Goal: Task Accomplishment & Management: Manage account settings

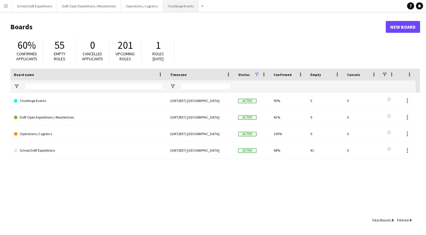
click at [181, 7] on button "Challenge Events Close" at bounding box center [181, 6] width 36 height 12
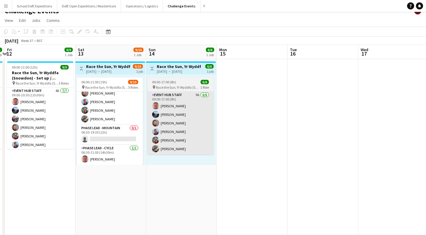
scroll to position [70, 0]
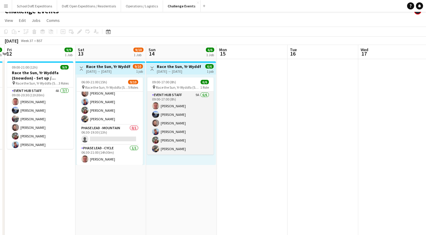
click at [175, 137] on app-card-role "Event Hub Staff 9A [DATE] 09:00-17:00 (8h) [PERSON_NAME] [PERSON_NAME] [PERSON_…" at bounding box center [180, 123] width 66 height 63
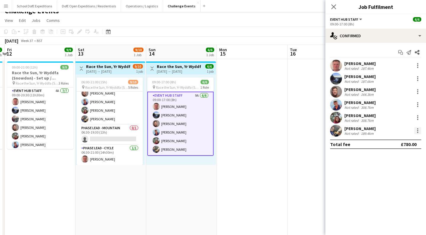
click at [417, 132] on div at bounding box center [417, 130] width 7 height 7
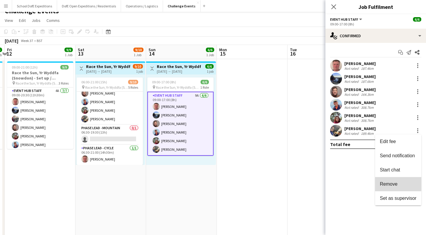
click at [386, 183] on span "Remove" at bounding box center [389, 184] width 18 height 5
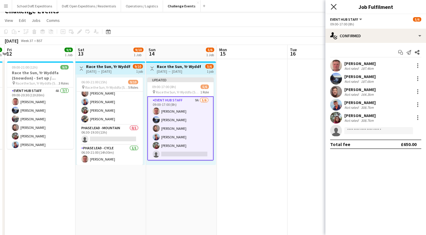
click at [334, 5] on icon "Close pop-in" at bounding box center [334, 7] width 6 height 6
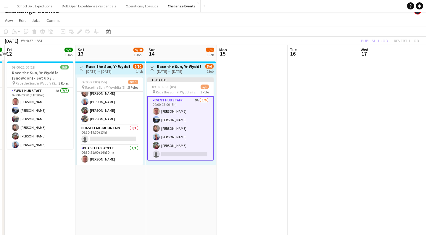
click at [339, 27] on app-toolbar "Copy Paste Paste Command V Paste with crew Command Shift V Paste linked Job [GE…" at bounding box center [213, 32] width 426 height 10
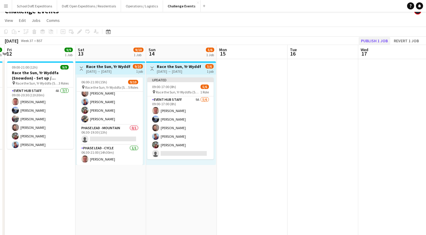
click at [367, 40] on button "Publish 1 job" at bounding box center [375, 41] width 32 height 8
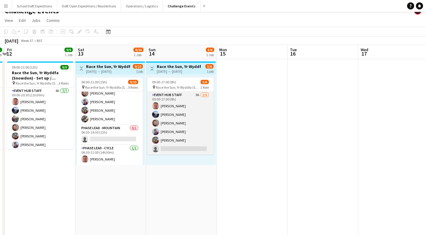
click at [173, 112] on app-card-role "Event Hub Staff 9A [DATE] 09:00-17:00 (8h) [PERSON_NAME] [PERSON_NAME] [PERSON_…" at bounding box center [180, 123] width 66 height 63
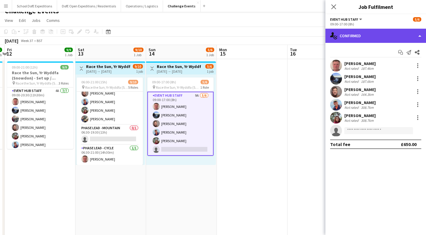
click at [381, 32] on div "single-neutral-actions-check-2 Confirmed" at bounding box center [376, 36] width 101 height 14
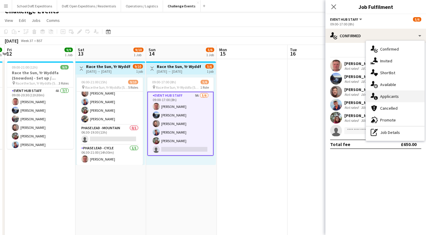
click at [385, 98] on div "single-neutral-actions-information Applicants" at bounding box center [395, 97] width 59 height 12
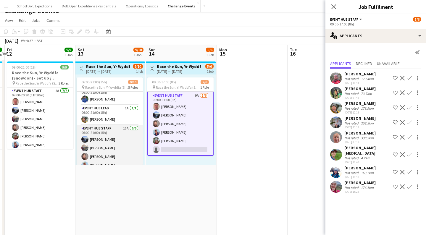
scroll to position [7, 0]
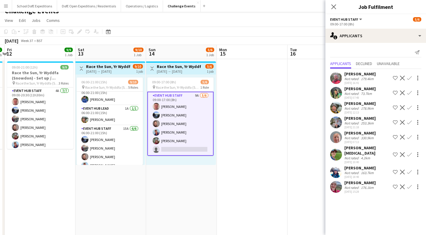
click at [332, 5] on icon at bounding box center [333, 6] width 5 height 5
click at [332, 5] on app-navbar "Menu Boards Boards Boards All jobs Status Workforce Workforce My Workforce Recr…" at bounding box center [213, 6] width 426 height 12
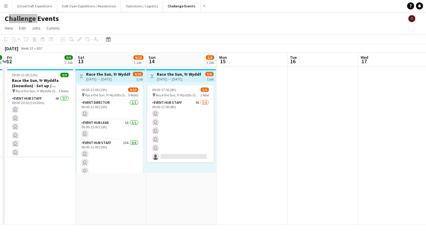
scroll to position [0, 0]
